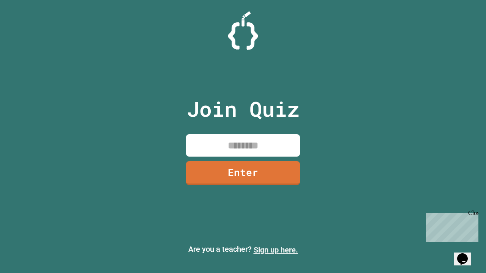
click at [275, 250] on link "Sign up here." at bounding box center [275, 249] width 44 height 9
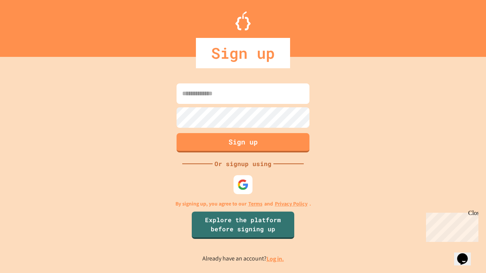
click at [275, 259] on link "Log in." at bounding box center [274, 259] width 17 height 8
